Goal: Task Accomplishment & Management: Use online tool/utility

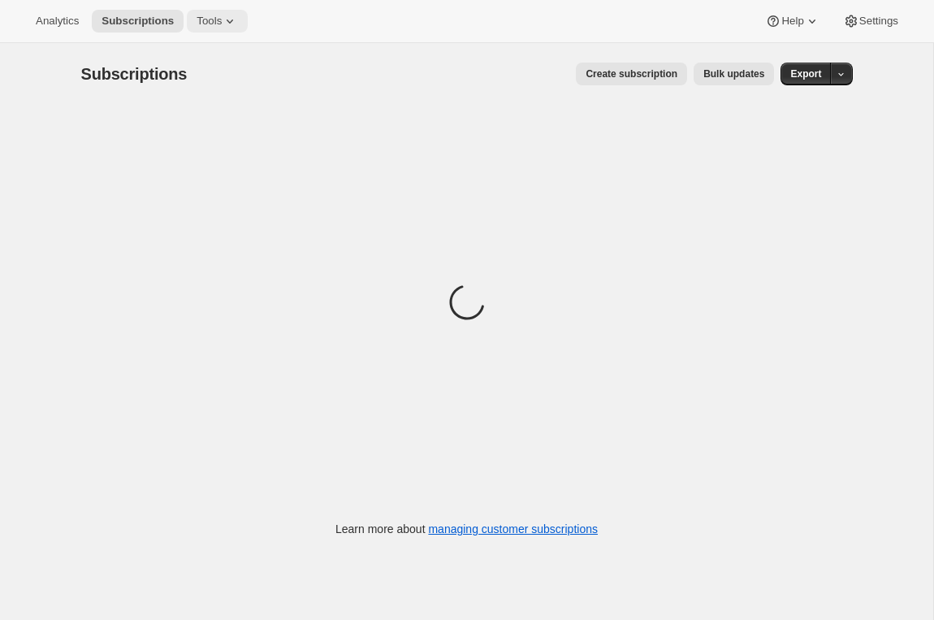
click at [230, 24] on icon at bounding box center [230, 21] width 16 height 16
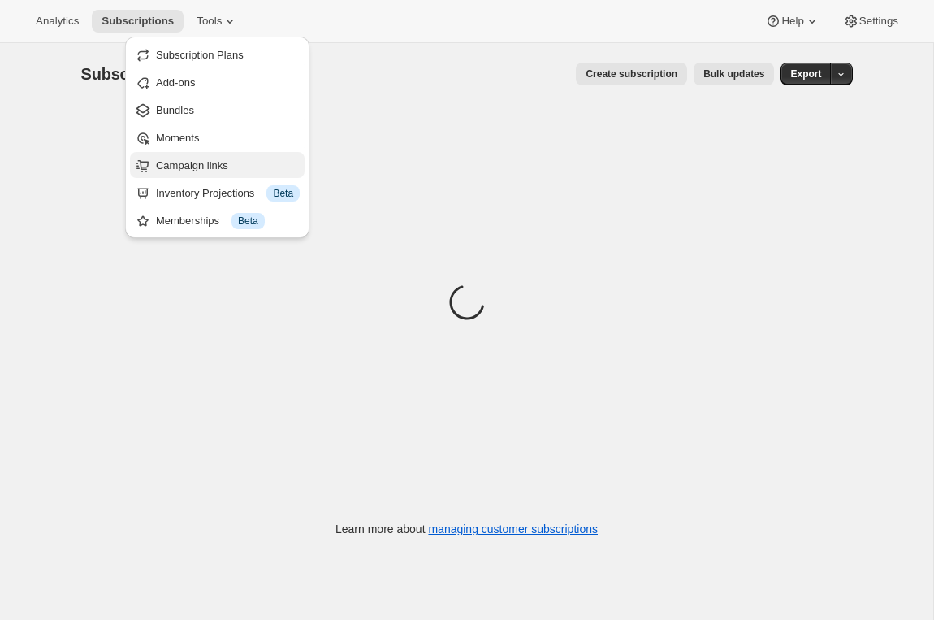
click at [188, 164] on span "Campaign links" at bounding box center [192, 165] width 72 height 12
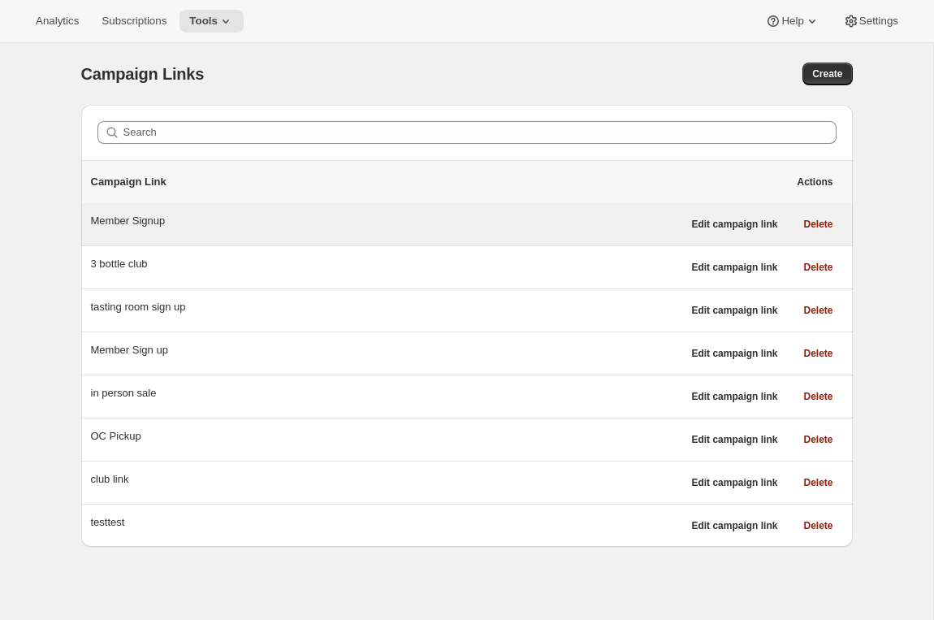
click at [126, 214] on div "Member Signup" at bounding box center [386, 221] width 591 height 16
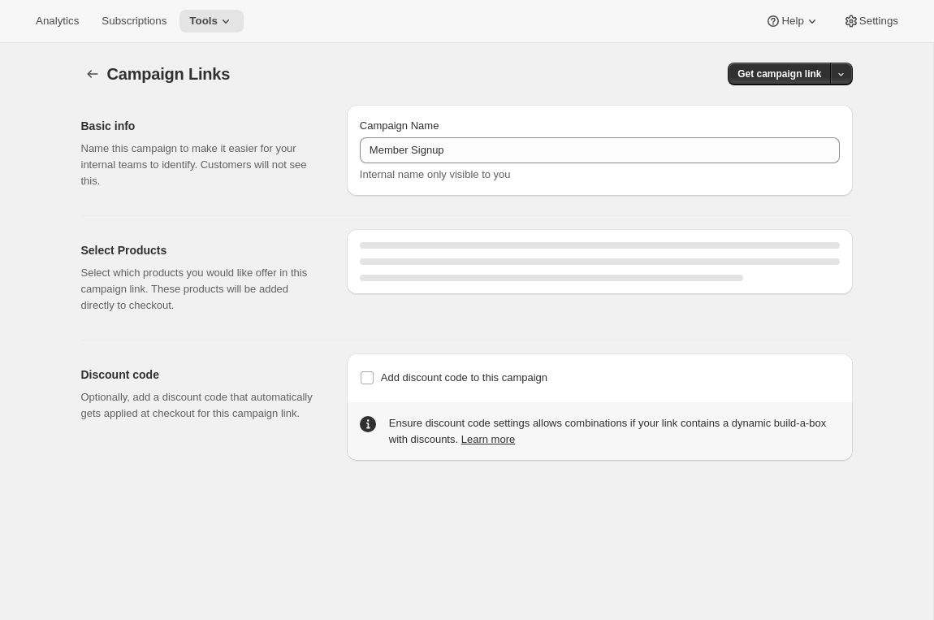
select select "gid://shopify/SellingPlan/7445479460"
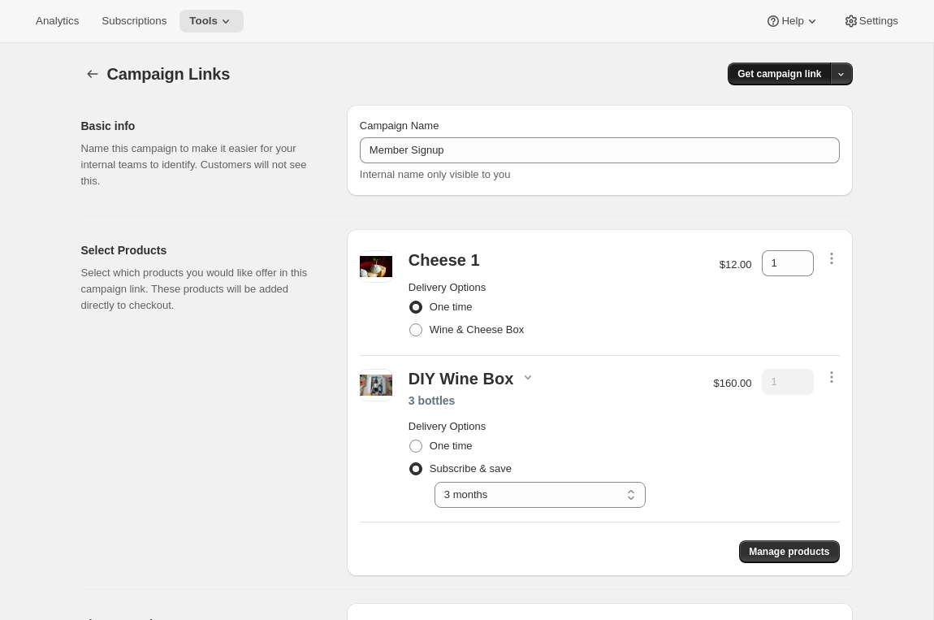
click at [780, 73] on span "Get campaign link" at bounding box center [780, 73] width 84 height 13
click at [813, 114] on span "Copy Link" at bounding box center [819, 108] width 47 height 16
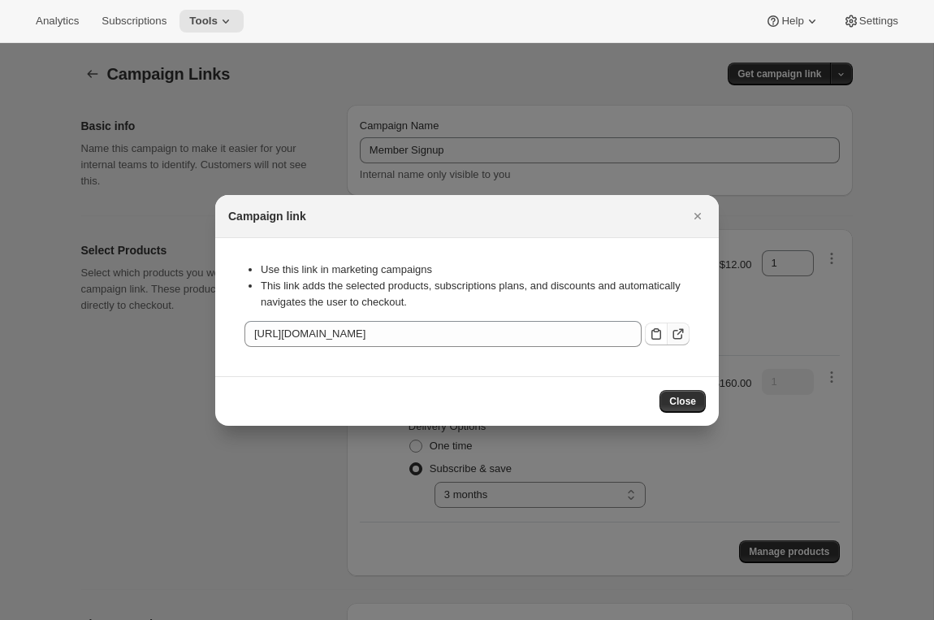
click at [682, 328] on icon ":rn:" at bounding box center [678, 334] width 16 height 16
click at [678, 332] on icon ":rn:" at bounding box center [678, 334] width 16 height 16
click at [699, 210] on icon "Close" at bounding box center [698, 216] width 16 height 16
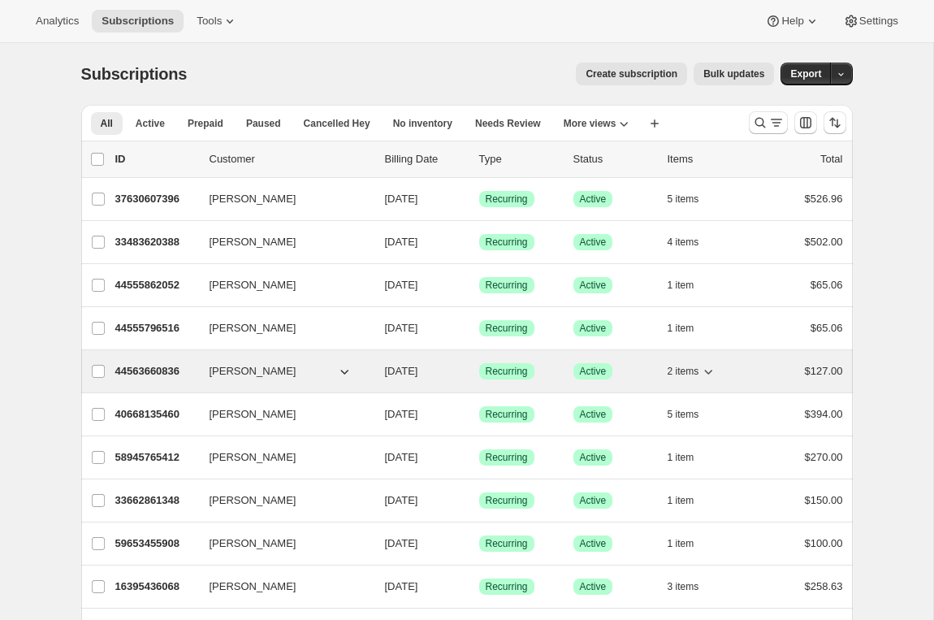
click at [145, 370] on p "44563660836" at bounding box center [155, 371] width 81 height 16
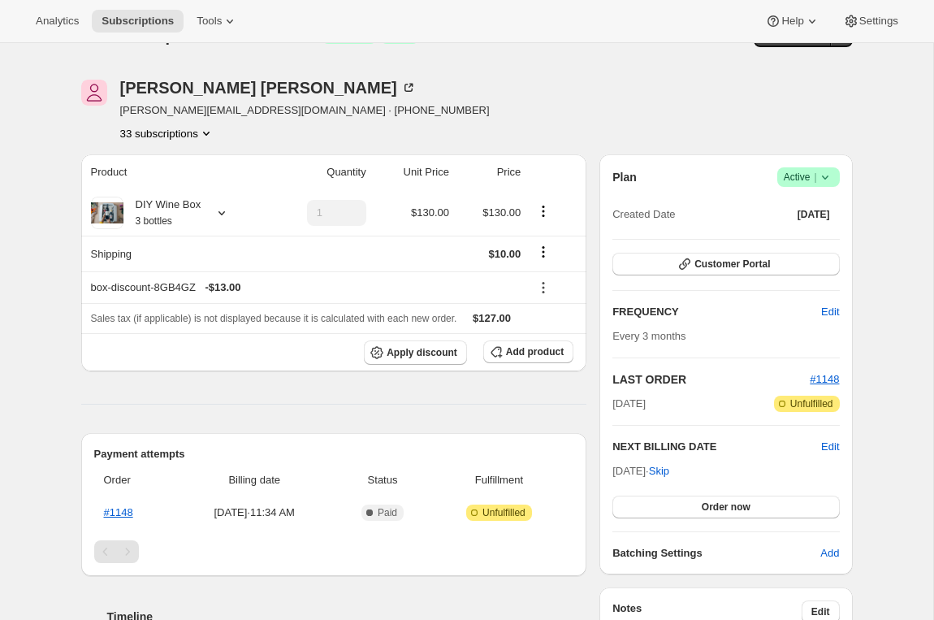
scroll to position [45, 0]
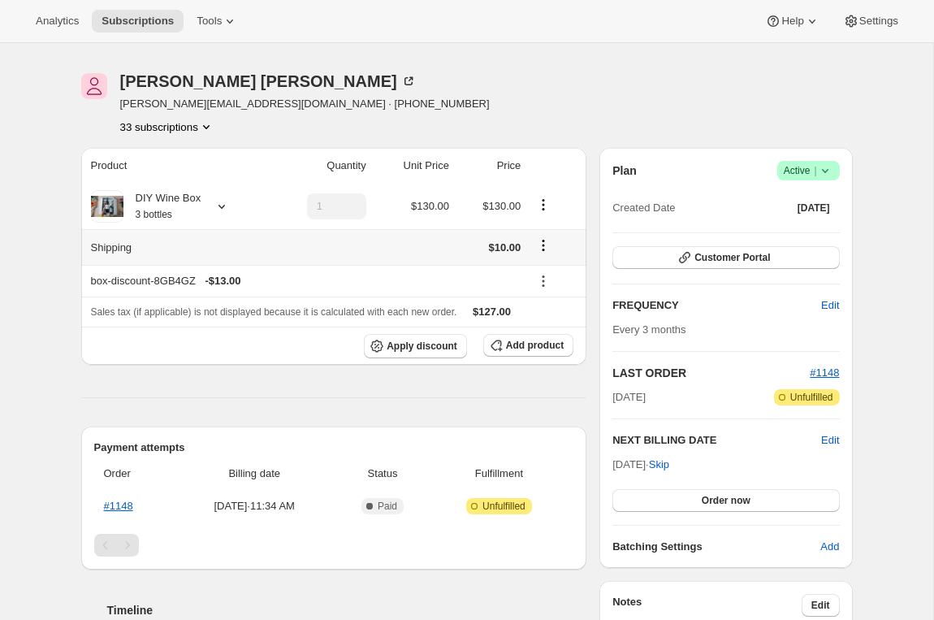
click at [544, 246] on icon "Shipping actions" at bounding box center [544, 246] width 2 height 2
click at [593, 215] on div "Emily Yuhas emily@awtomic.com · +14255032109 33 subscriptions Product Quantity …" at bounding box center [460, 620] width 785 height 1146
click at [669, 258] on button "Customer Portal" at bounding box center [726, 257] width 227 height 23
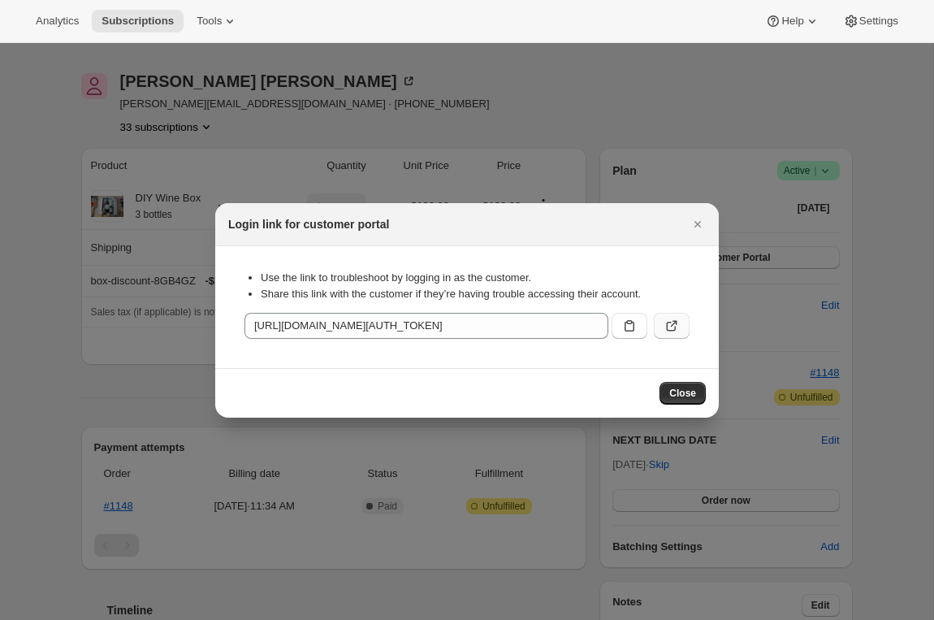
click at [675, 320] on icon ":rc3:" at bounding box center [672, 326] width 16 height 16
click at [692, 226] on icon "Close" at bounding box center [698, 224] width 16 height 16
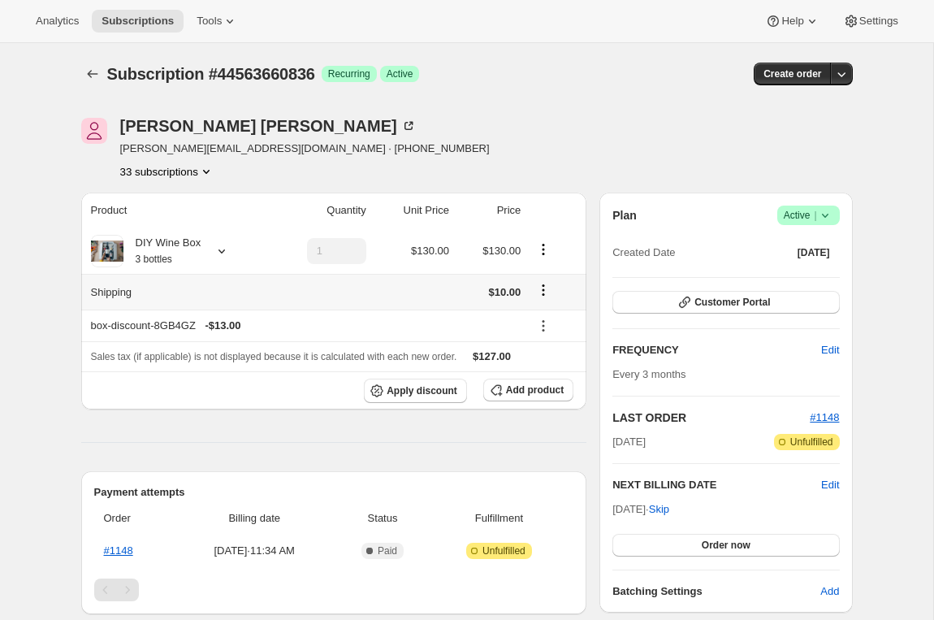
click at [544, 288] on icon "Shipping actions" at bounding box center [543, 290] width 16 height 16
click at [535, 320] on span "Edit shipping rate" at bounding box center [541, 321] width 81 height 12
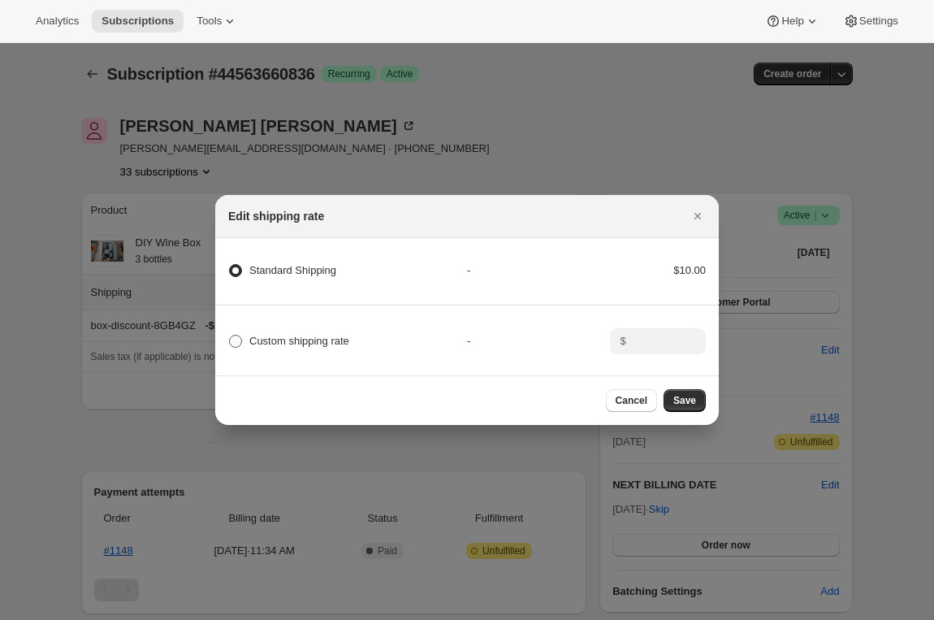
click at [320, 350] on label "Custom shipping rate" at bounding box center [288, 341] width 121 height 23
click at [230, 336] on input "Custom shipping rate" at bounding box center [229, 335] width 1 height 1
radio input "true"
radio Shipping "false"
click at [638, 345] on input ":r2s:" at bounding box center [656, 341] width 50 height 26
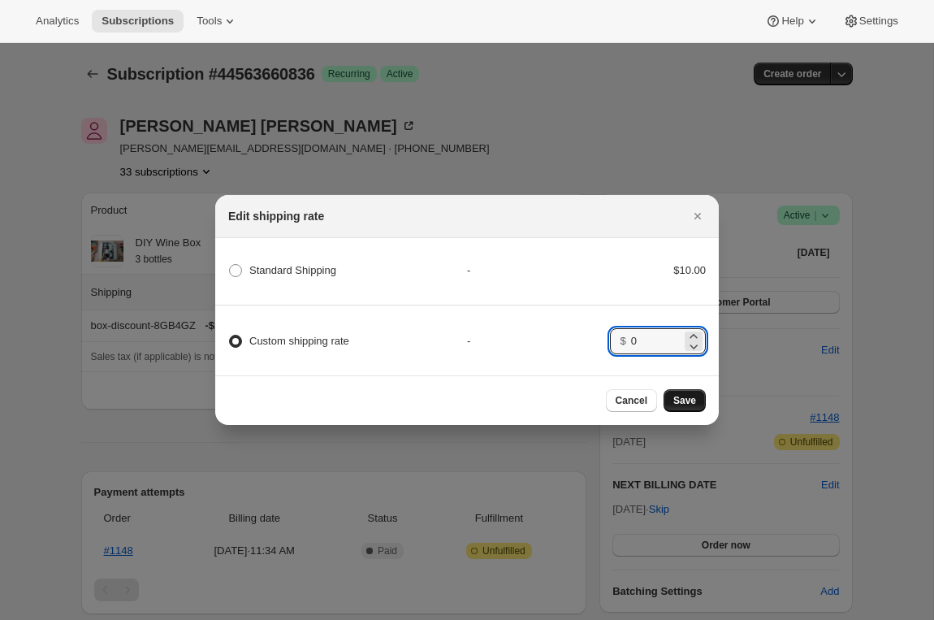
type input "0"
click at [695, 405] on span "Save" at bounding box center [685, 400] width 23 height 13
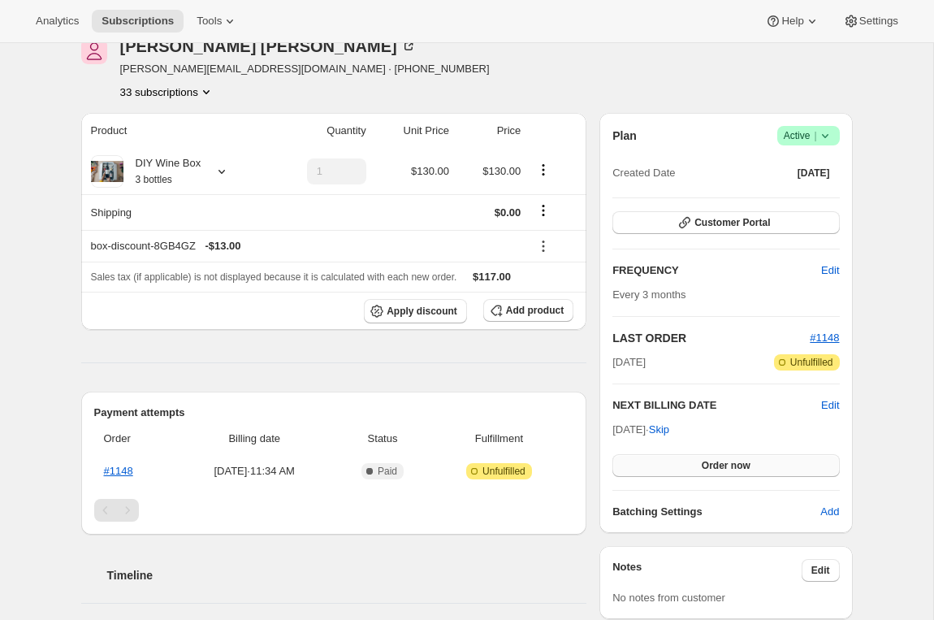
scroll to position [157, 0]
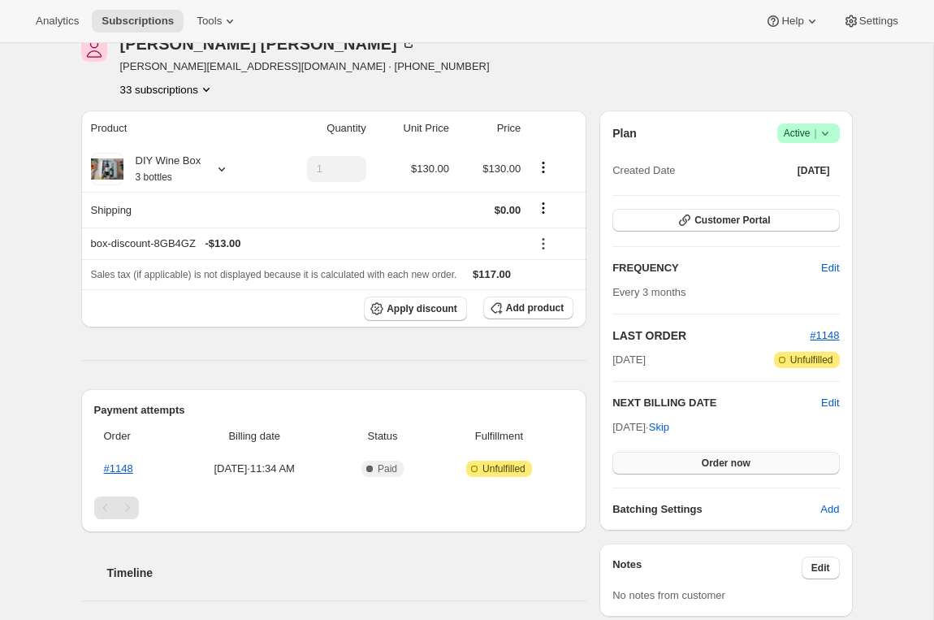
click at [730, 464] on span "Order now" at bounding box center [726, 463] width 49 height 13
click at [700, 463] on span "Click to confirm" at bounding box center [726, 463] width 74 height 13
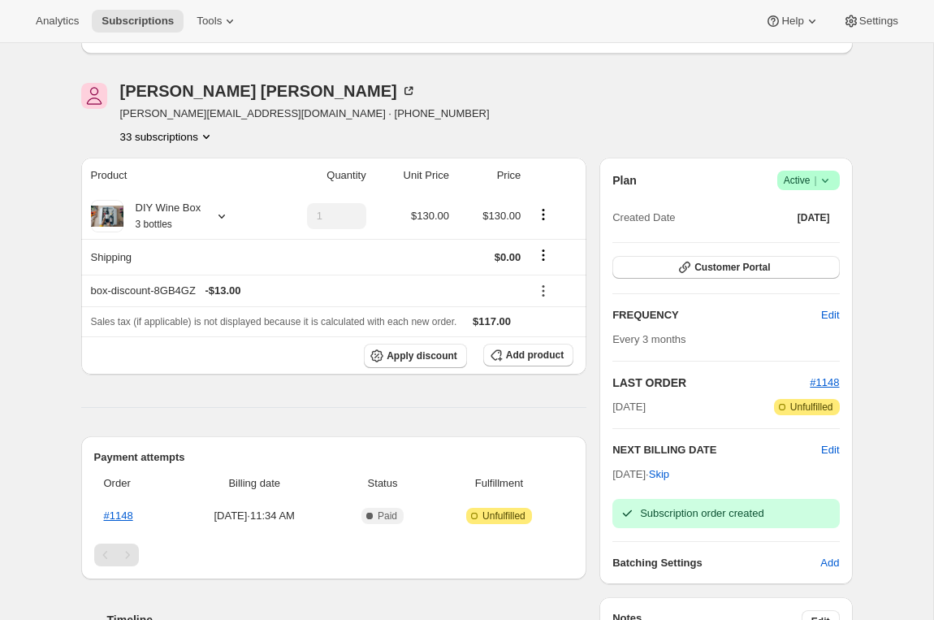
scroll to position [24, 0]
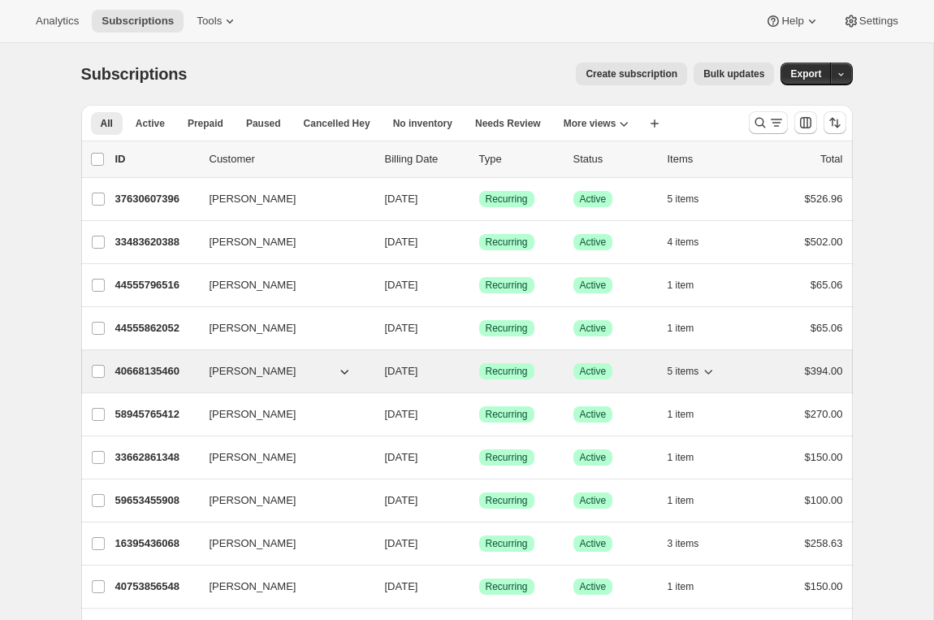
click at [158, 369] on p "40668135460" at bounding box center [155, 371] width 81 height 16
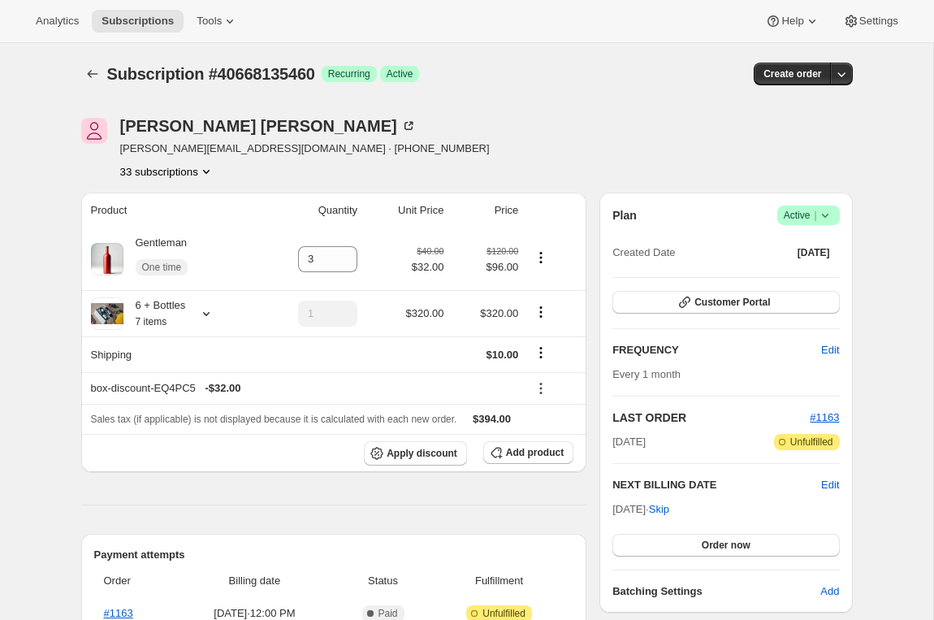
click at [630, 167] on div at bounding box center [631, 149] width 19 height 62
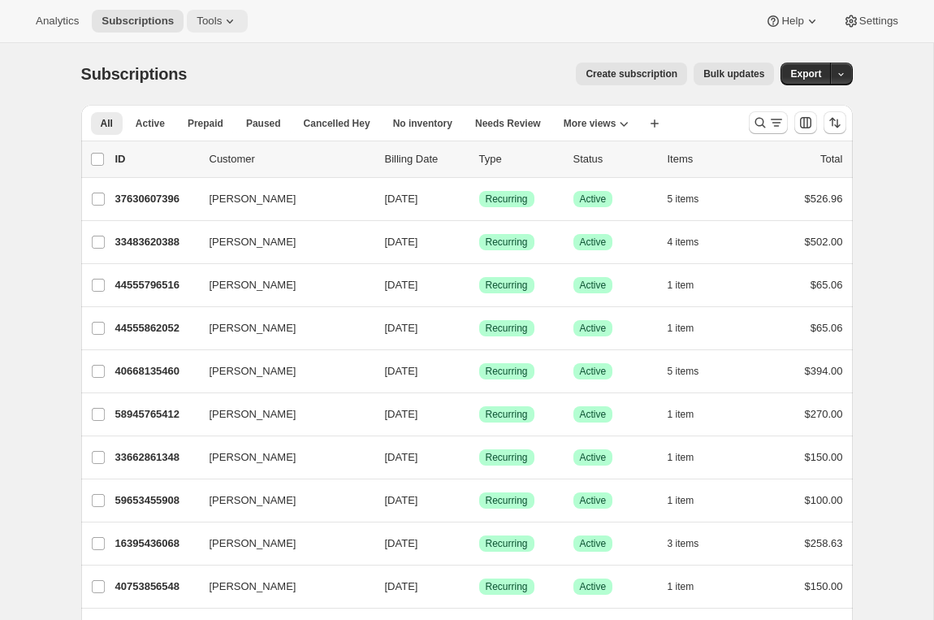
click at [231, 26] on icon at bounding box center [230, 21] width 16 height 16
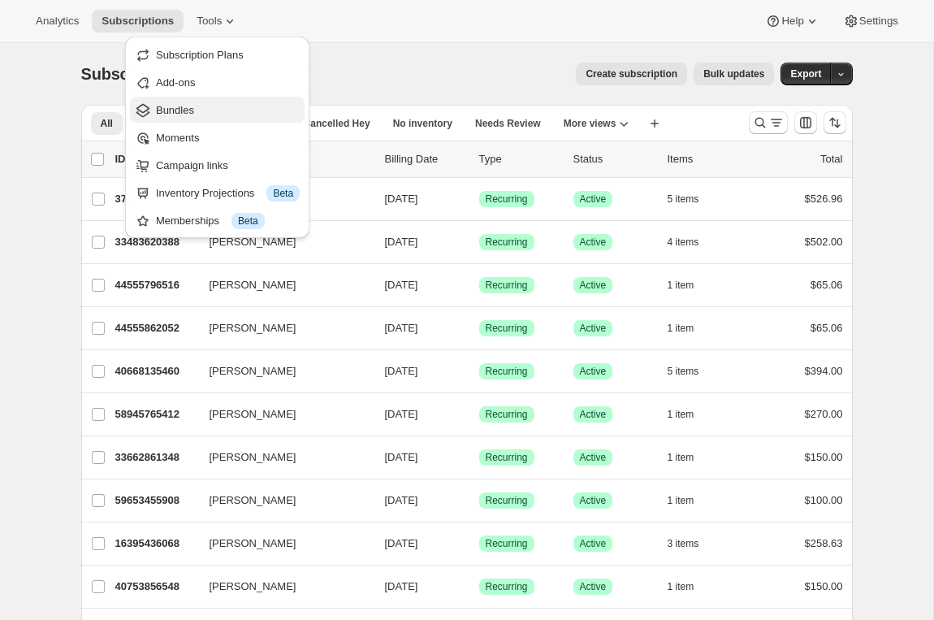
click at [188, 105] on span "Bundles" at bounding box center [175, 110] width 38 height 12
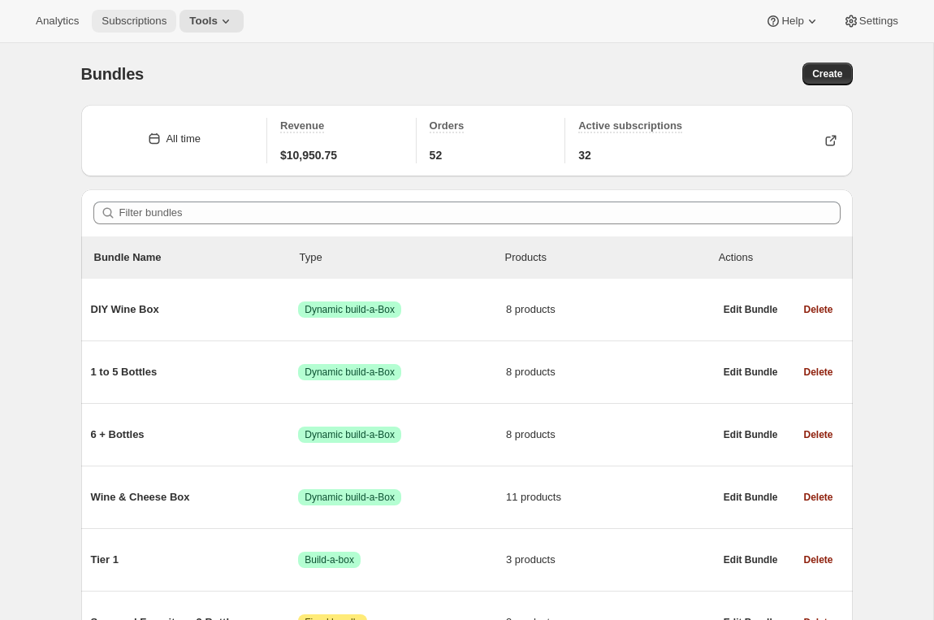
click at [144, 27] on span "Subscriptions" at bounding box center [134, 21] width 65 height 13
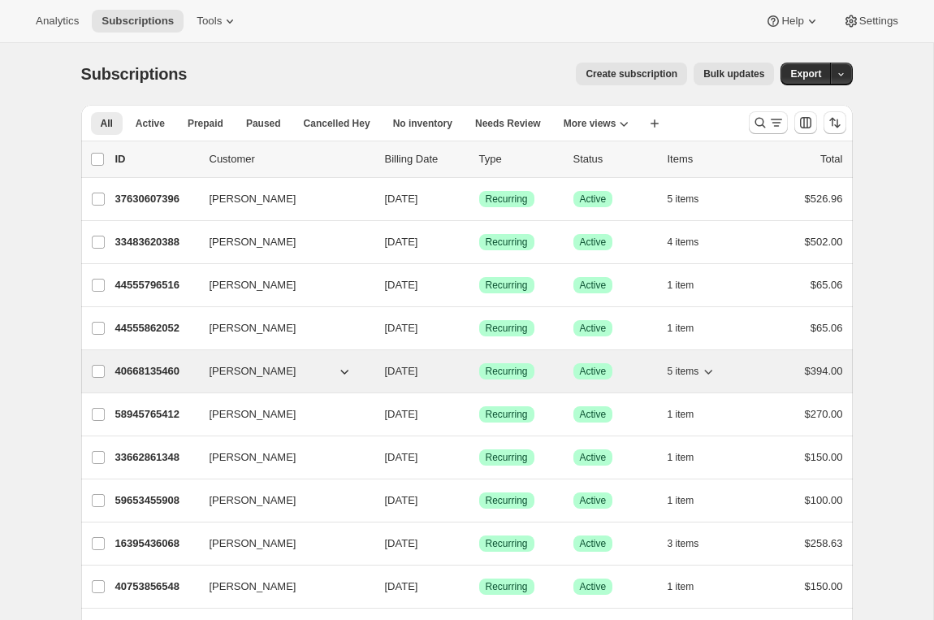
click at [141, 365] on p "40668135460" at bounding box center [155, 371] width 81 height 16
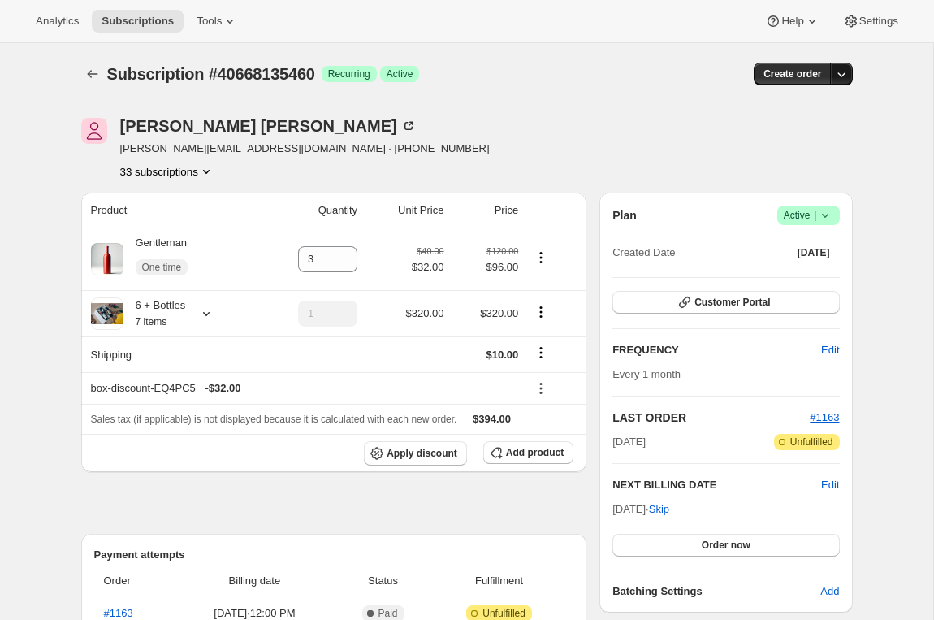
click at [837, 78] on icon "button" at bounding box center [842, 74] width 16 height 16
click at [786, 136] on span "Create custom one-time order" at bounding box center [773, 135] width 141 height 12
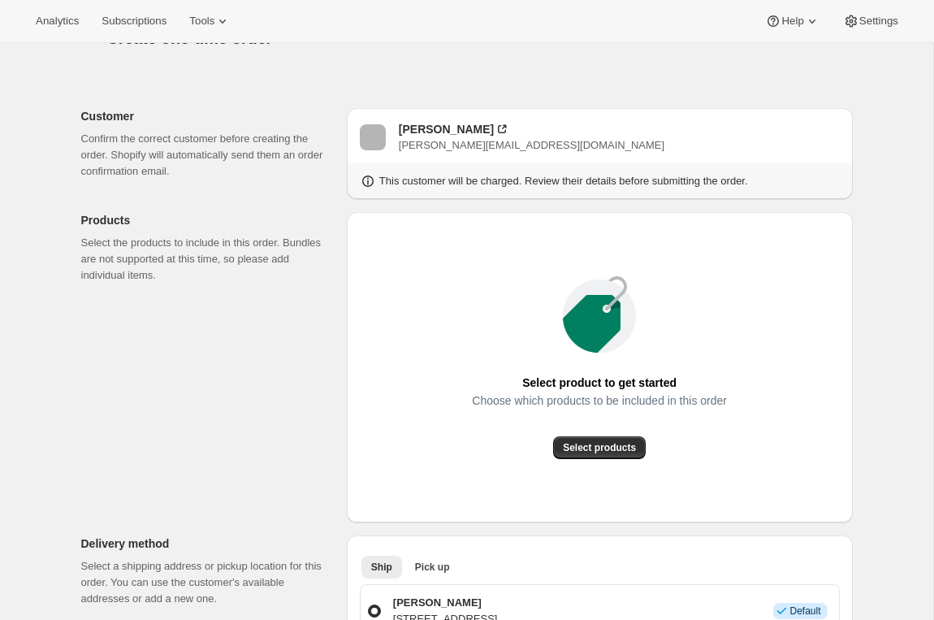
scroll to position [37, 0]
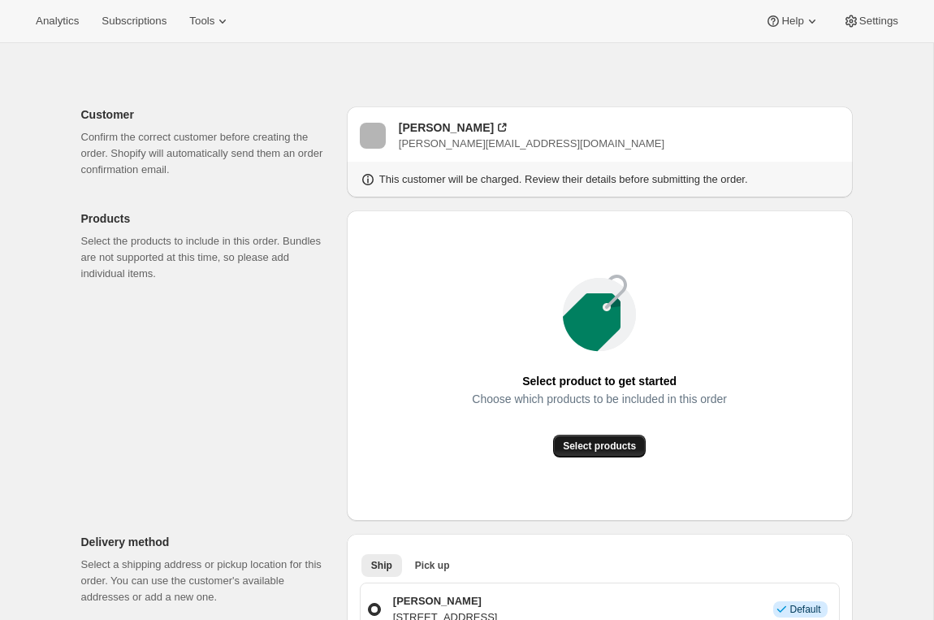
click at [587, 442] on span "Select products" at bounding box center [599, 446] width 73 height 13
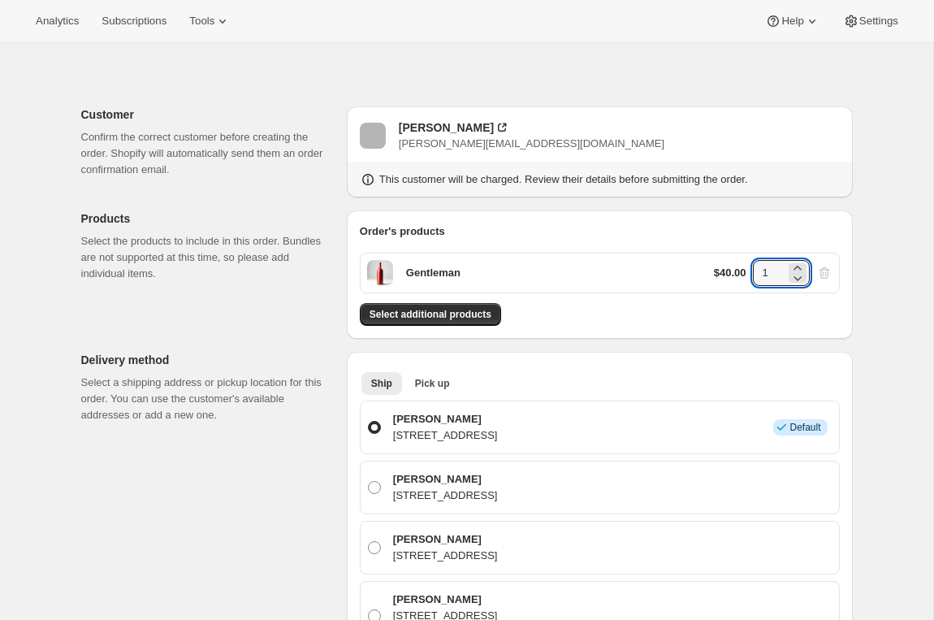
drag, startPoint x: 773, startPoint y: 266, endPoint x: 707, endPoint y: 281, distance: 67.4
click at [707, 281] on div "Gentleman $40.00 1" at bounding box center [600, 273] width 480 height 41
type input "3"
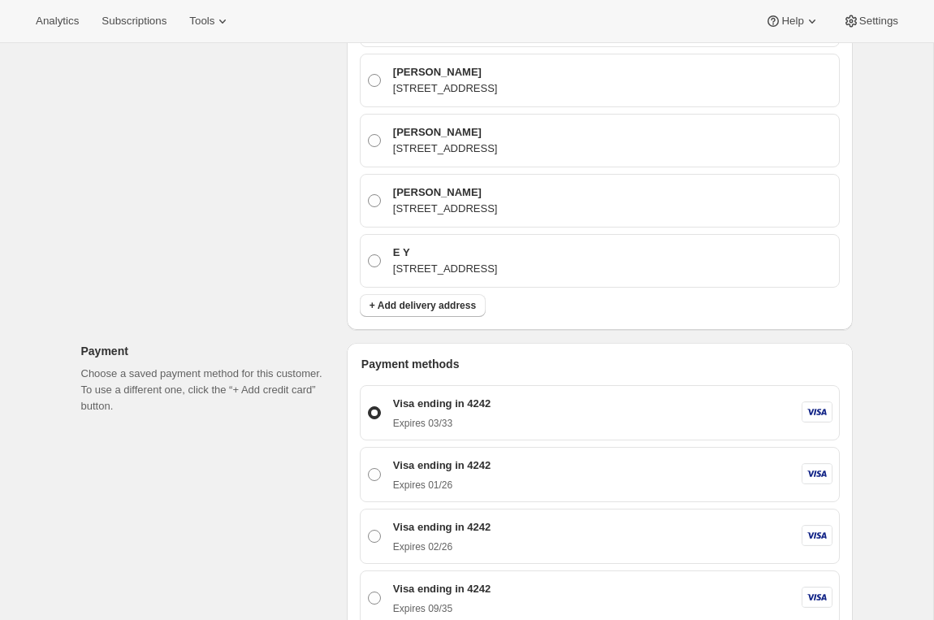
scroll to position [136, 0]
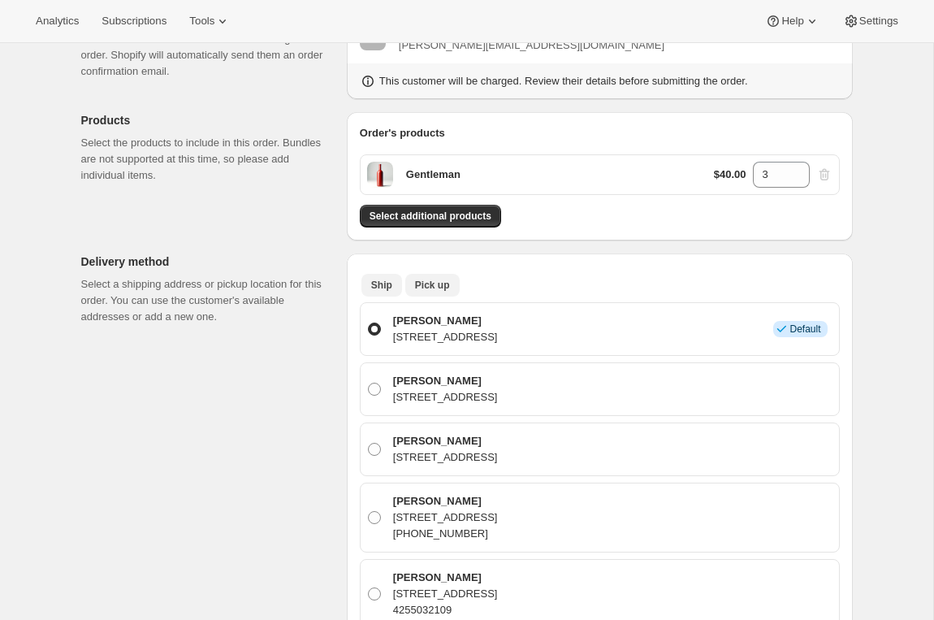
click at [434, 286] on span "Pick up" at bounding box center [432, 285] width 35 height 13
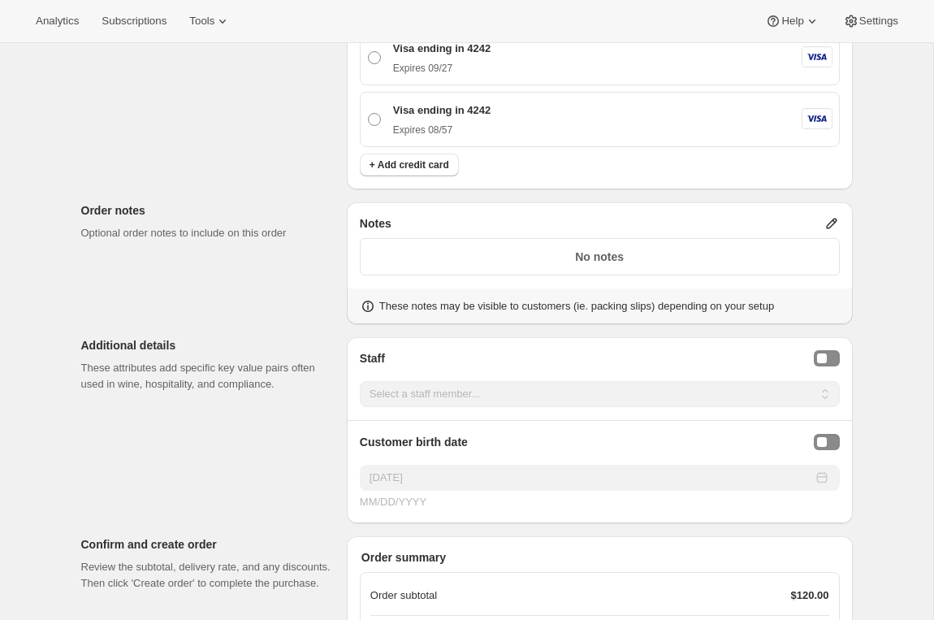
scroll to position [1179, 0]
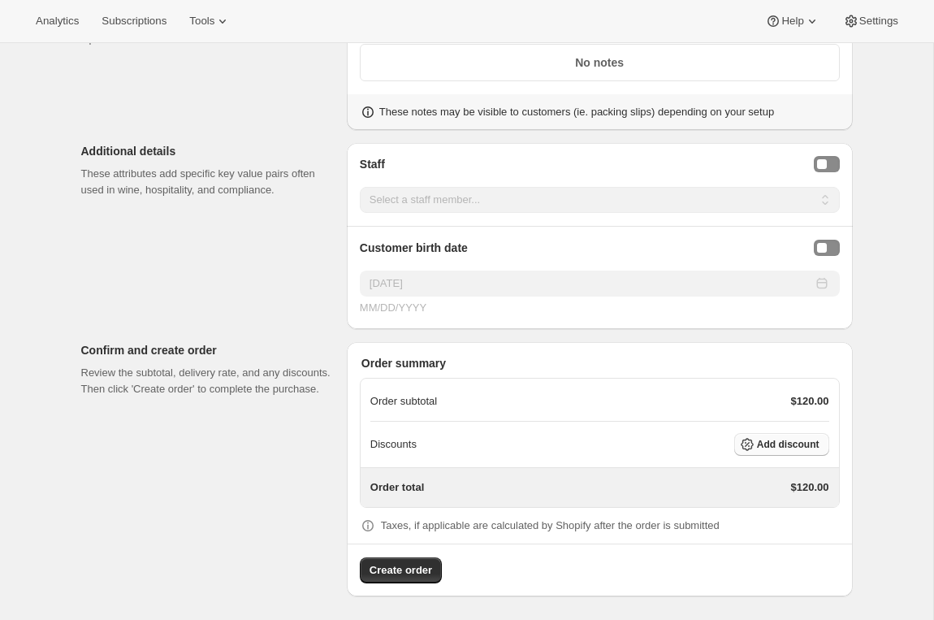
click at [777, 446] on span "Add discount" at bounding box center [788, 444] width 63 height 13
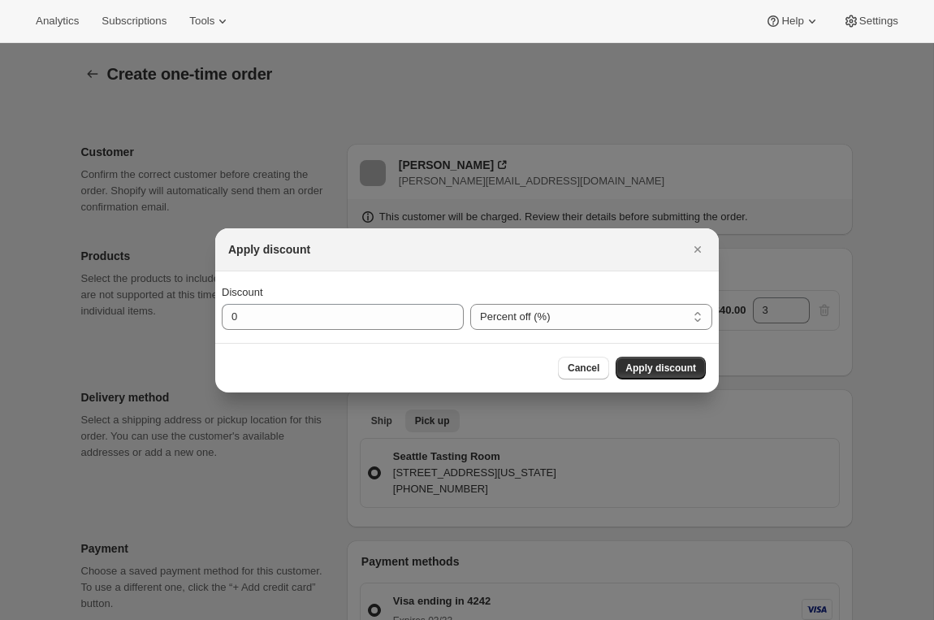
scroll to position [0, 0]
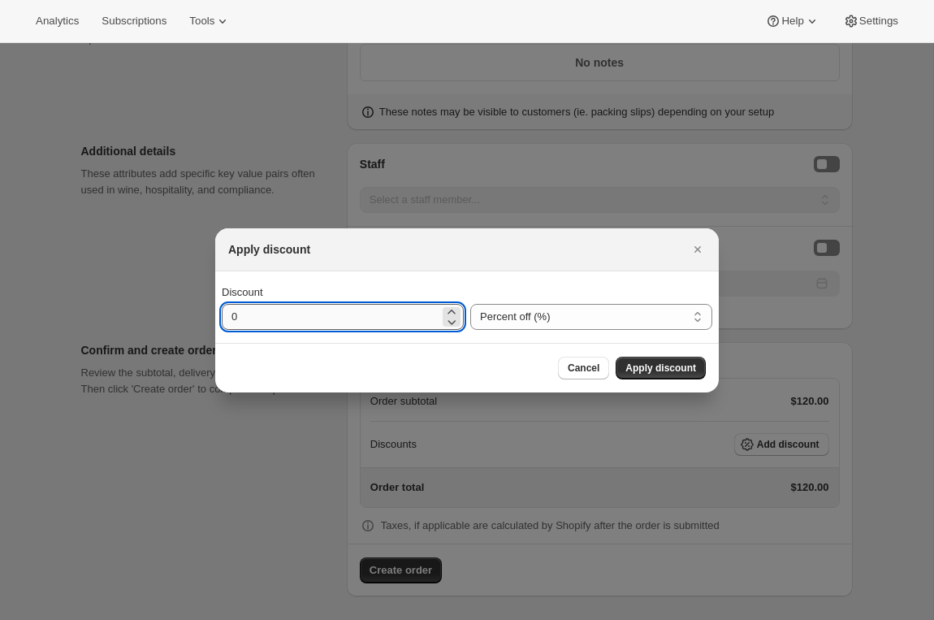
click at [235, 314] on input "0" at bounding box center [331, 317] width 218 height 26
type input "20"
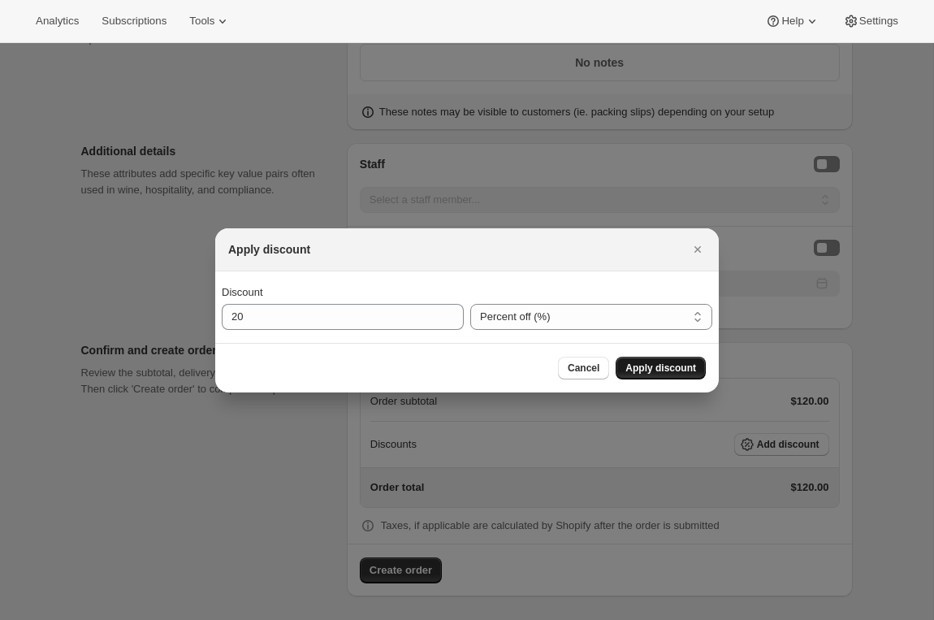
click at [634, 362] on span "Apply discount" at bounding box center [661, 368] width 71 height 13
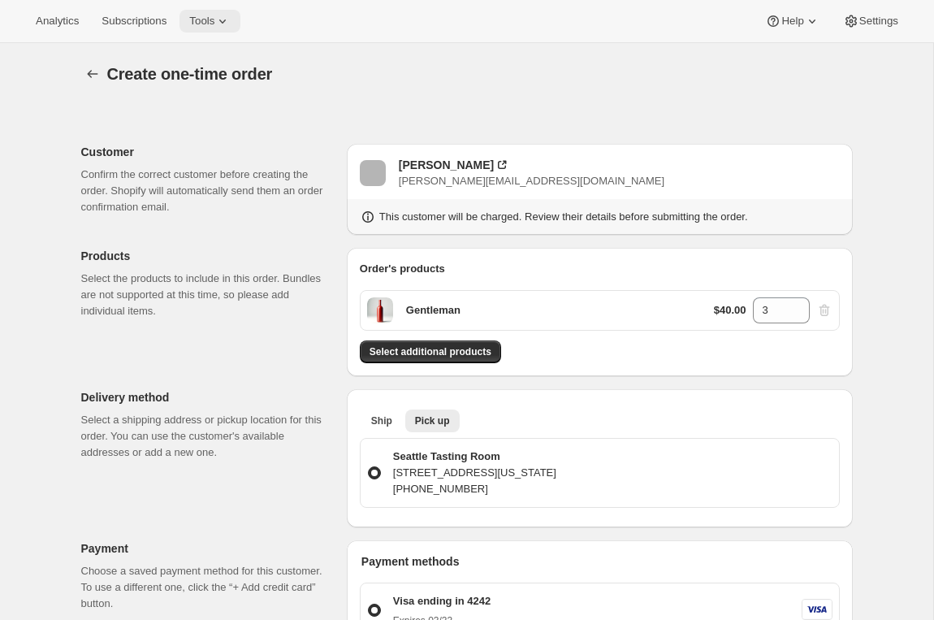
click at [214, 15] on span "Tools" at bounding box center [201, 21] width 25 height 13
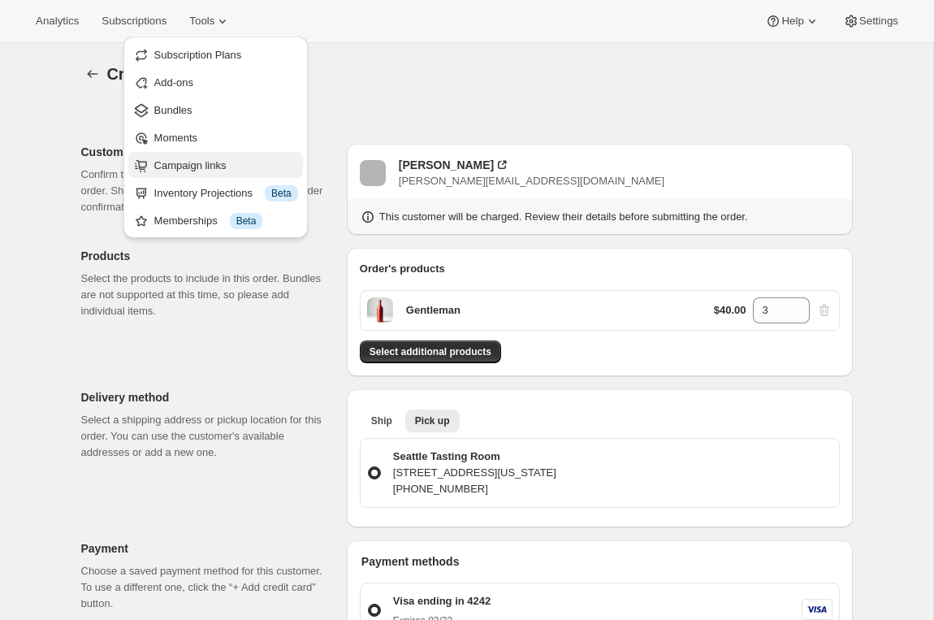
click at [184, 158] on span "Campaign links" at bounding box center [226, 166] width 144 height 16
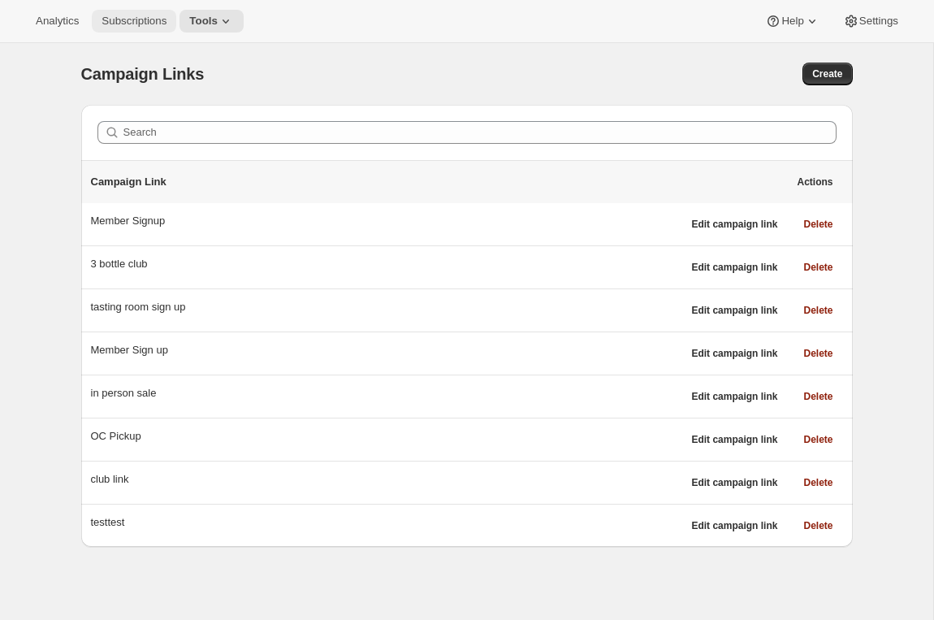
click at [149, 24] on span "Subscriptions" at bounding box center [134, 21] width 65 height 13
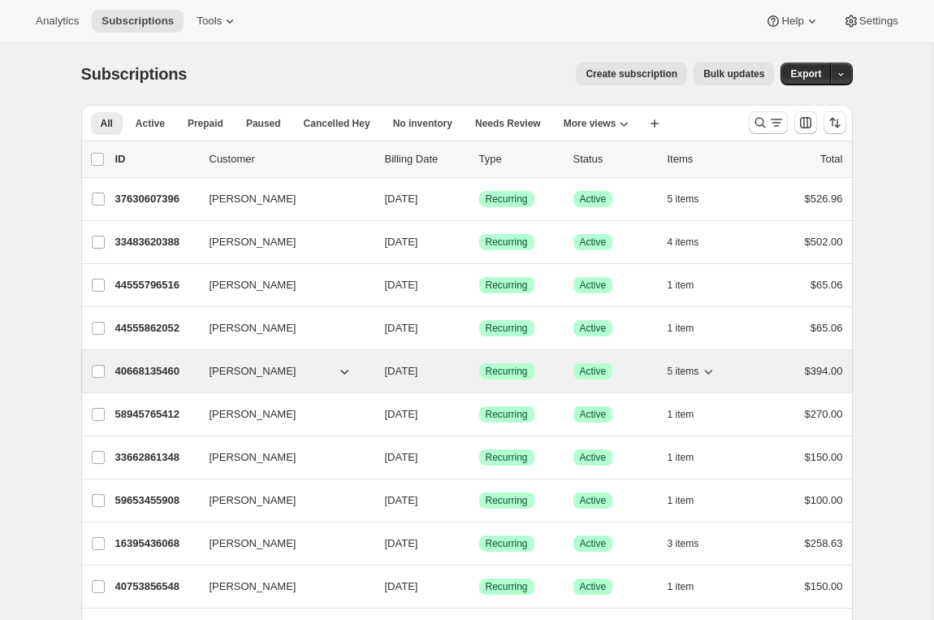
click at [133, 369] on p "40668135460" at bounding box center [155, 371] width 81 height 16
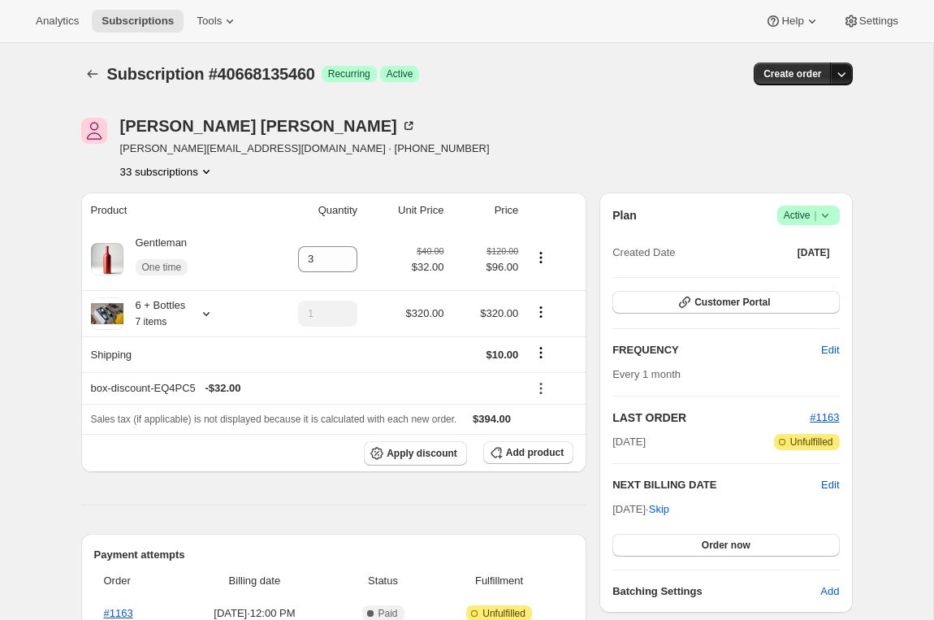
click at [838, 73] on icon "button" at bounding box center [842, 74] width 16 height 16
click at [773, 140] on span "Create custom one-time order" at bounding box center [773, 135] width 141 height 12
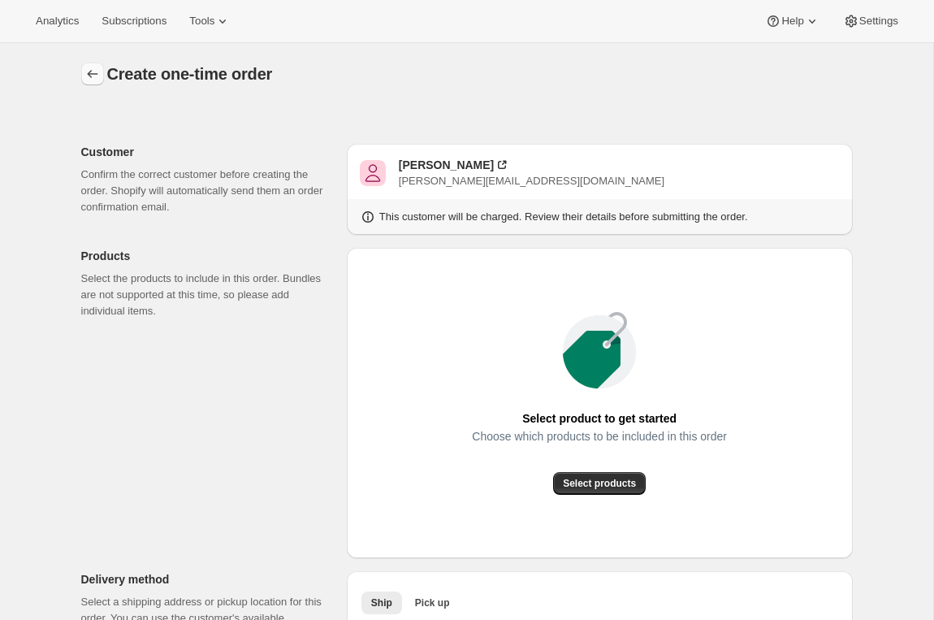
click at [87, 72] on icon "button" at bounding box center [92, 74] width 16 height 16
